Goal: Transaction & Acquisition: Purchase product/service

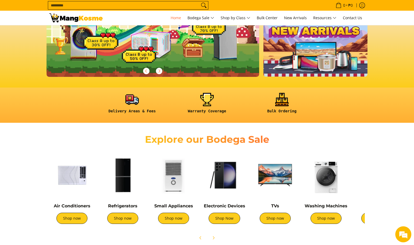
scroll to position [107, 0]
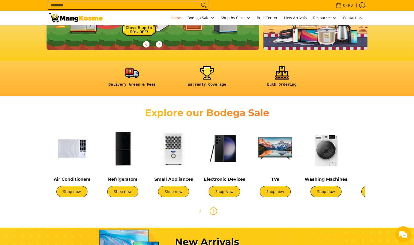
click at [213, 212] on icon "Next" at bounding box center [213, 211] width 4 height 4
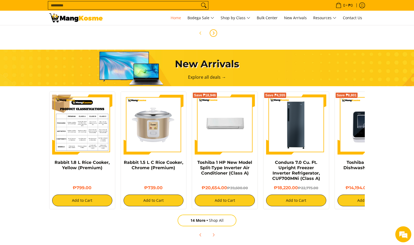
scroll to position [0, 212]
click at [88, 141] on img at bounding box center [82, 125] width 60 height 60
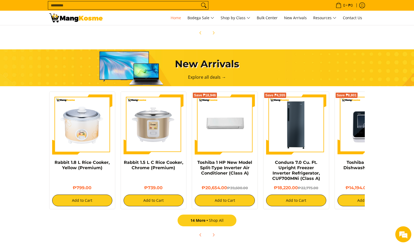
click at [223, 221] on link "14 More Shop All" at bounding box center [206, 221] width 59 height 12
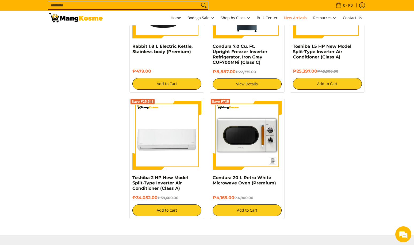
scroll to position [713, 0]
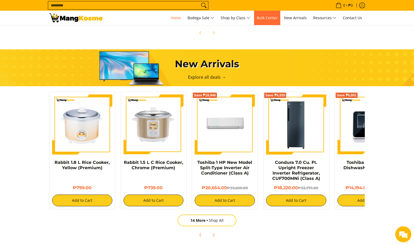
click at [267, 18] on span "Bulk Center" at bounding box center [267, 17] width 21 height 5
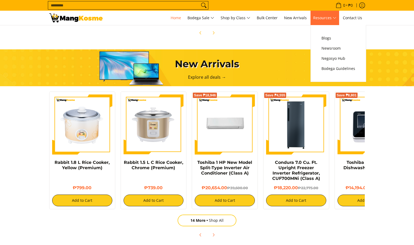
scroll to position [285, 0]
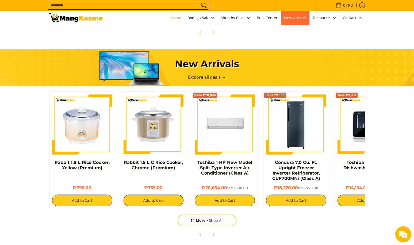
click at [298, 18] on span "New Arrivals" at bounding box center [295, 17] width 23 height 5
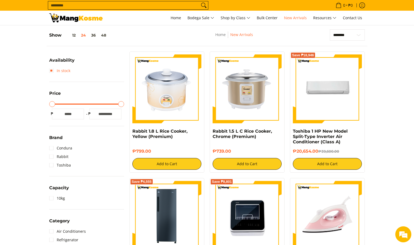
click at [51, 72] on link "In stock" at bounding box center [59, 71] width 21 height 9
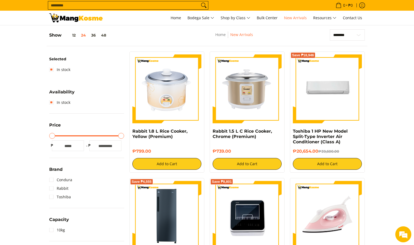
scroll to position [75, 0]
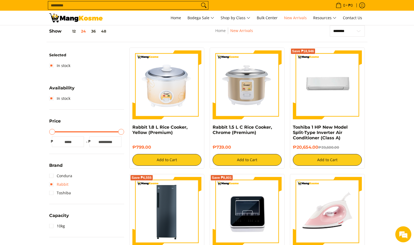
click at [53, 185] on link "Rabbit" at bounding box center [58, 184] width 19 height 9
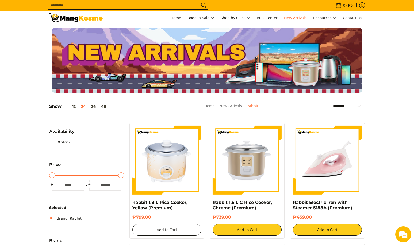
click at [164, 231] on button "Add to Cart" at bounding box center [166, 230] width 69 height 12
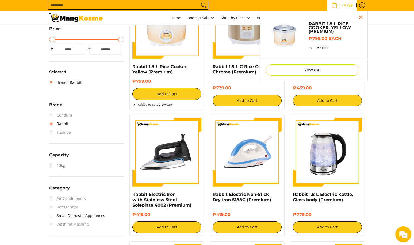
scroll to position [142, 0]
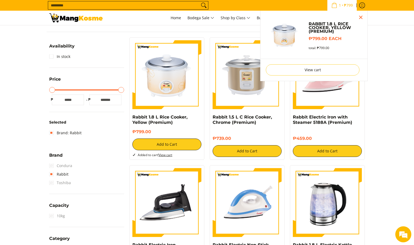
click at [168, 98] on div "Rabbit 1.8 L Rice Cooker, Yellow (Premium) ₱799.00 Add to Cart Added to cart! V…" at bounding box center [166, 98] width 75 height 123
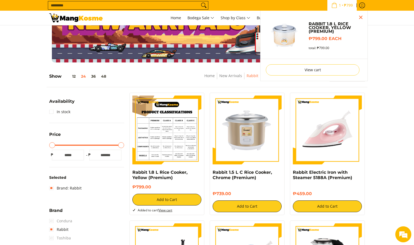
scroll to position [25, 0]
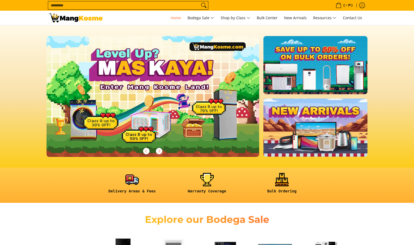
scroll to position [285, 0]
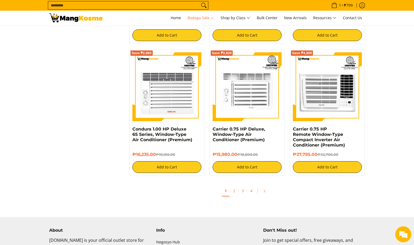
scroll to position [1140, 0]
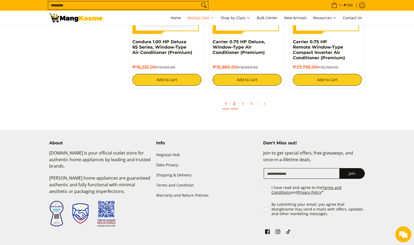
click at [235, 105] on link "2" at bounding box center [233, 103] width 7 height 11
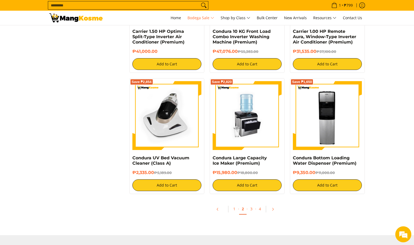
scroll to position [1069, 0]
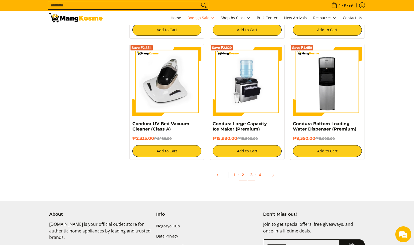
click at [252, 175] on link "3" at bounding box center [250, 175] width 7 height 11
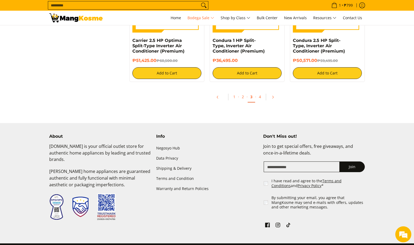
scroll to position [1140, 0]
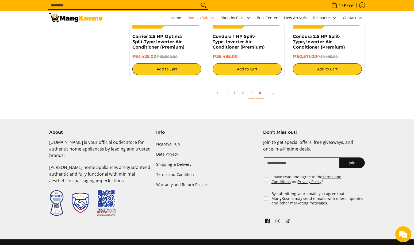
click at [261, 94] on link "4" at bounding box center [259, 93] width 7 height 11
